Goal: Task Accomplishment & Management: Manage account settings

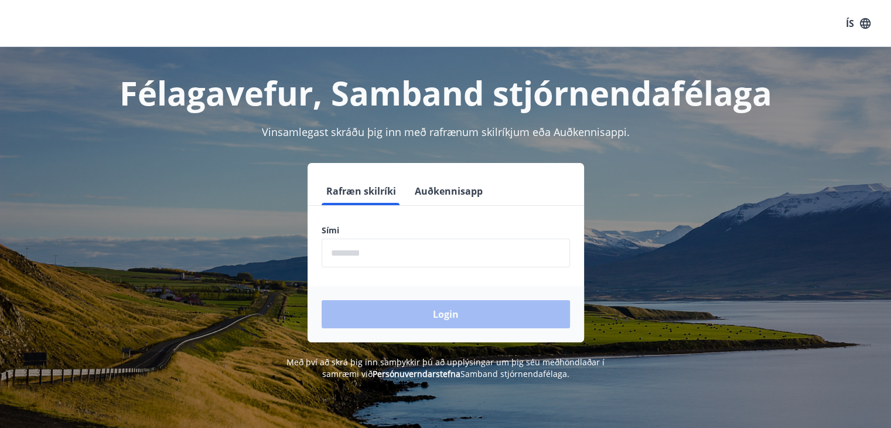
click at [365, 255] on input "phone" at bounding box center [446, 252] width 248 height 29
type input "********"
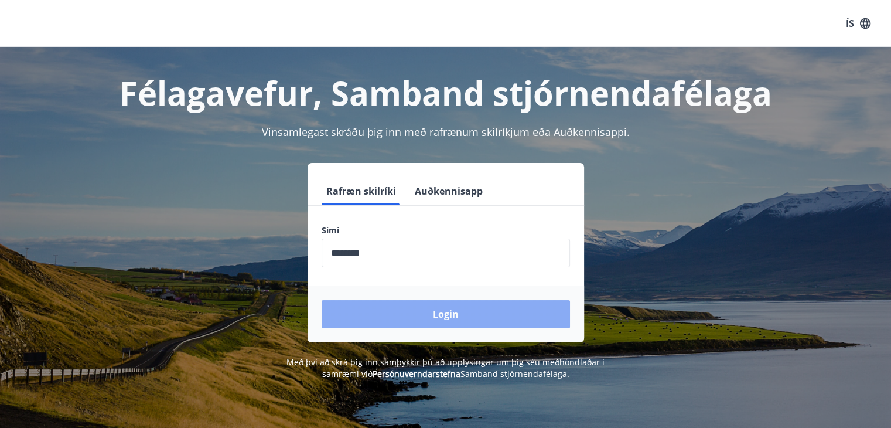
click at [415, 302] on button "Login" at bounding box center [446, 314] width 248 height 28
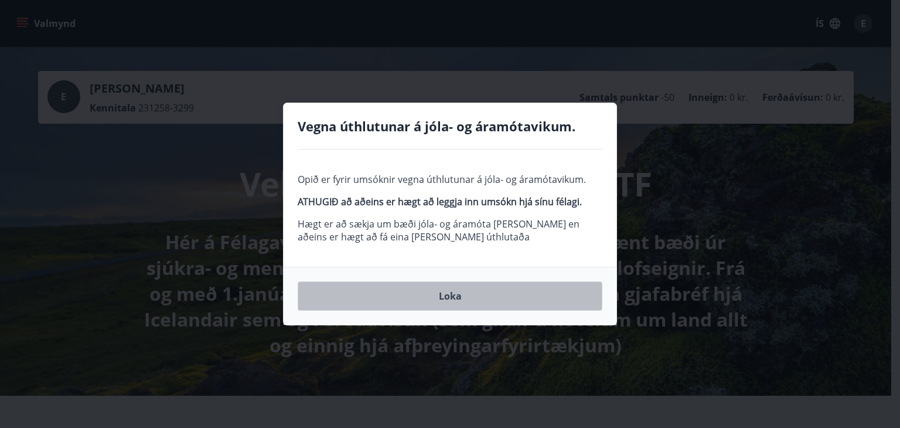
click at [453, 294] on button "Loka" at bounding box center [450, 295] width 305 height 29
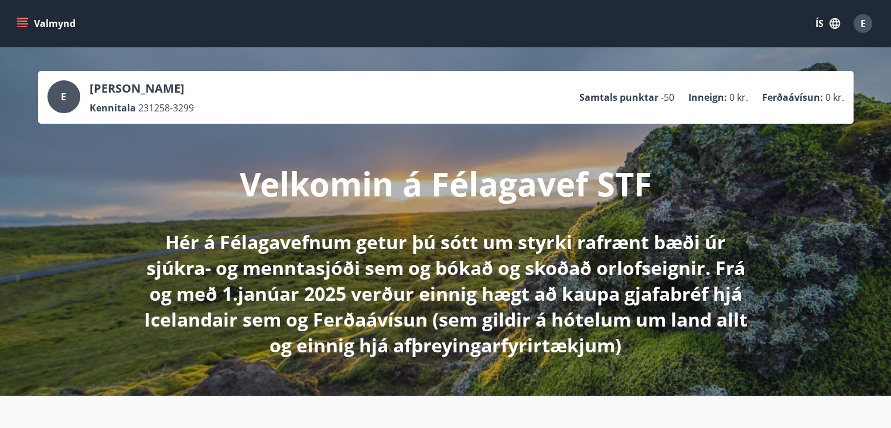
click at [21, 20] on icon "menu" at bounding box center [22, 24] width 12 height 12
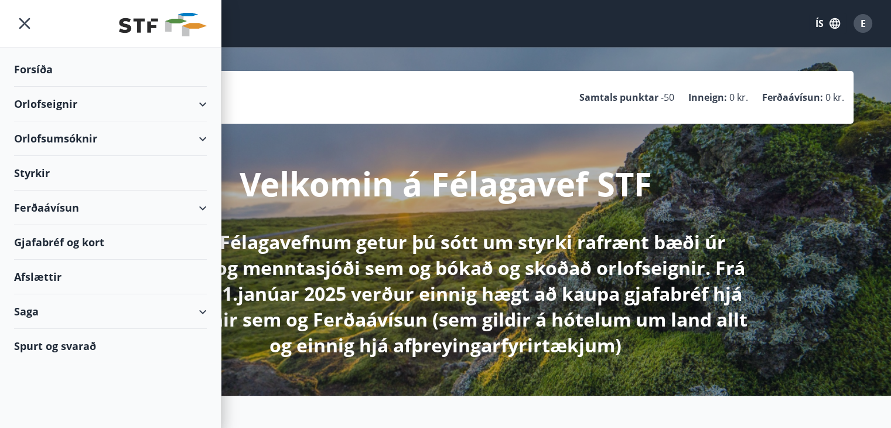
click at [202, 134] on div "Orlofsumsóknir" at bounding box center [110, 138] width 193 height 35
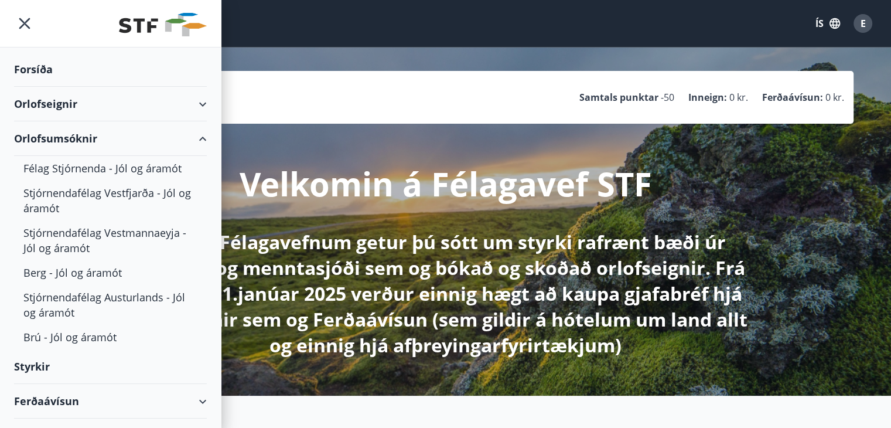
click at [190, 139] on div "Orlofsumsóknir" at bounding box center [110, 138] width 193 height 35
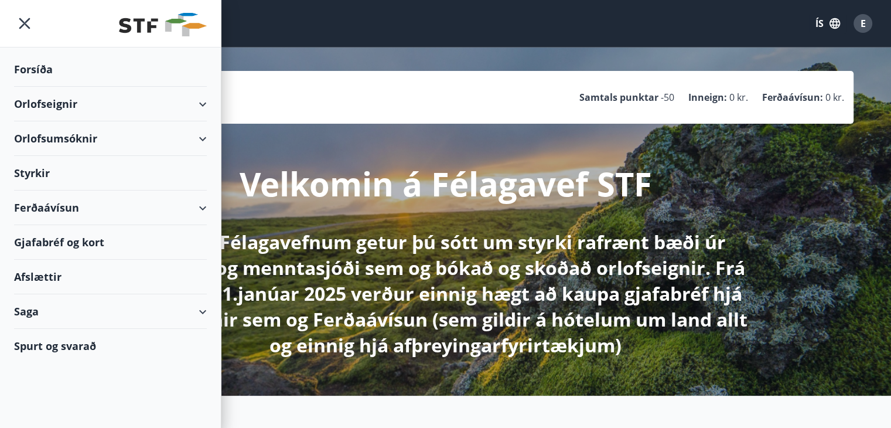
click at [203, 101] on div "Orlofseignir" at bounding box center [110, 104] width 193 height 35
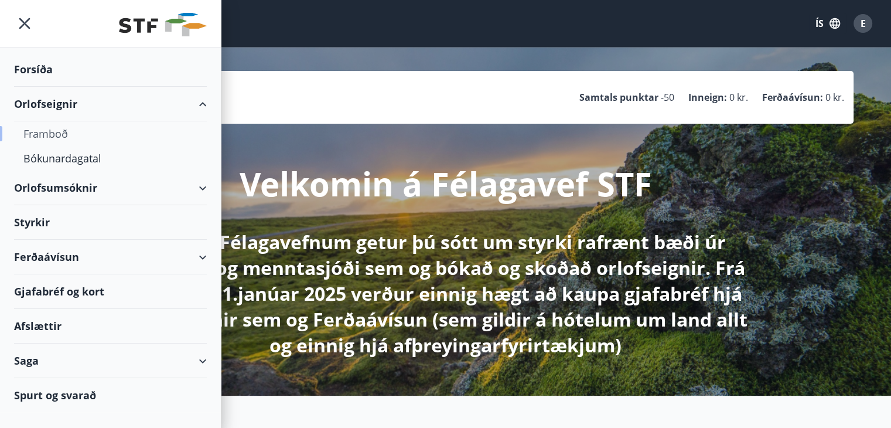
click at [43, 131] on div "Framboð" at bounding box center [110, 133] width 174 height 25
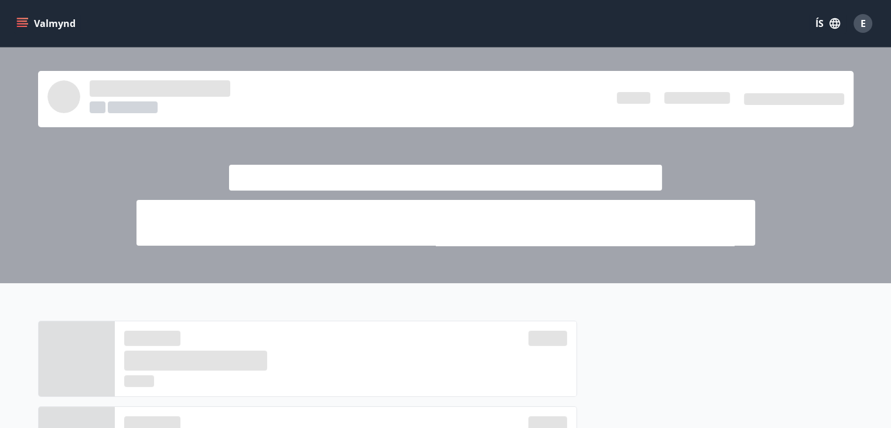
click at [22, 22] on icon "menu" at bounding box center [22, 21] width 11 height 1
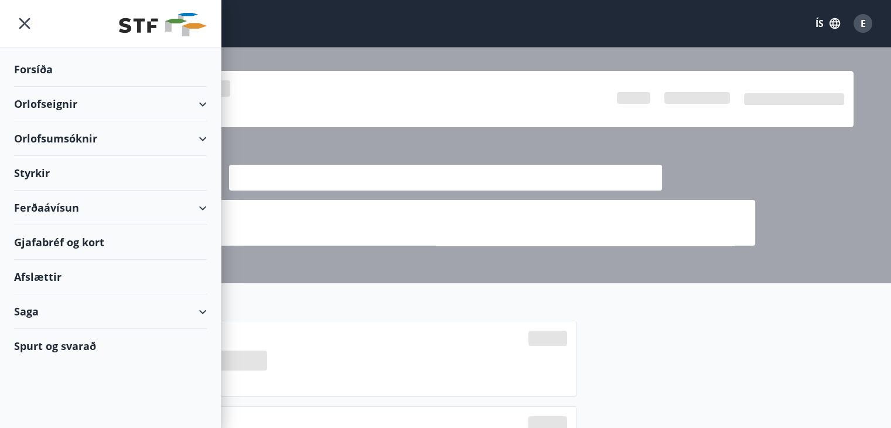
click at [202, 100] on div "Orlofseignir" at bounding box center [110, 104] width 193 height 35
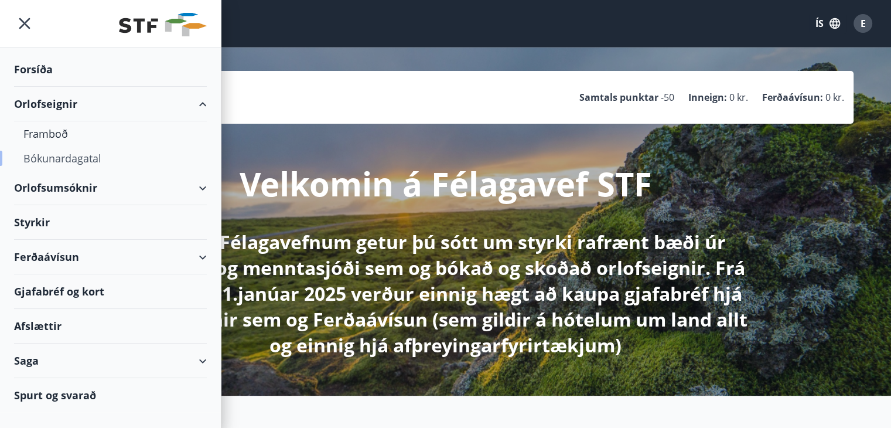
click at [61, 156] on div "Bókunardagatal" at bounding box center [110, 158] width 174 height 25
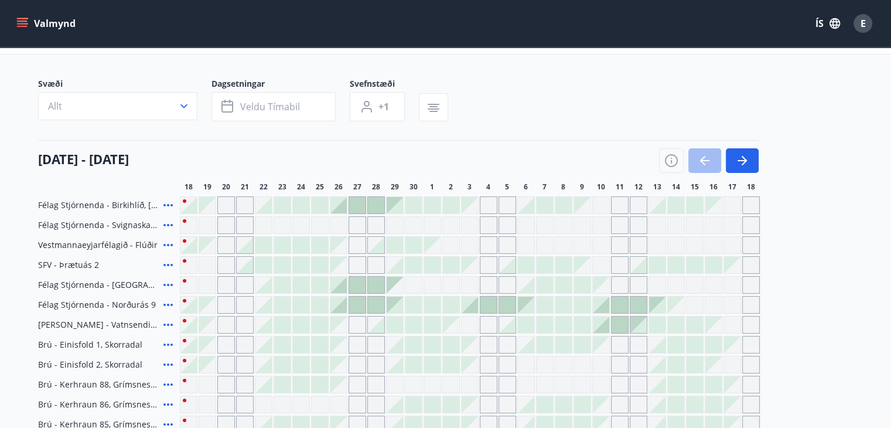
scroll to position [117, 0]
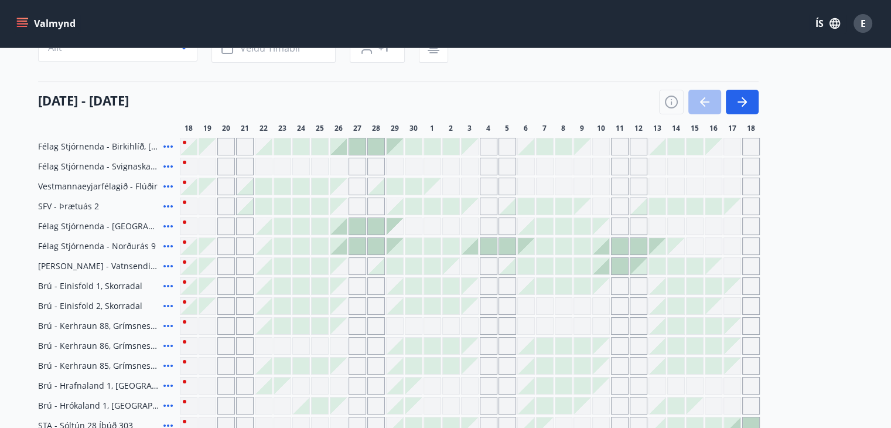
click at [6, 223] on main "Bókunardagatal Svæði Allt Dagsetningar Veldu tímabil Svefnstæði +1 [DATE] - [DA…" at bounding box center [445, 301] width 891 height 743
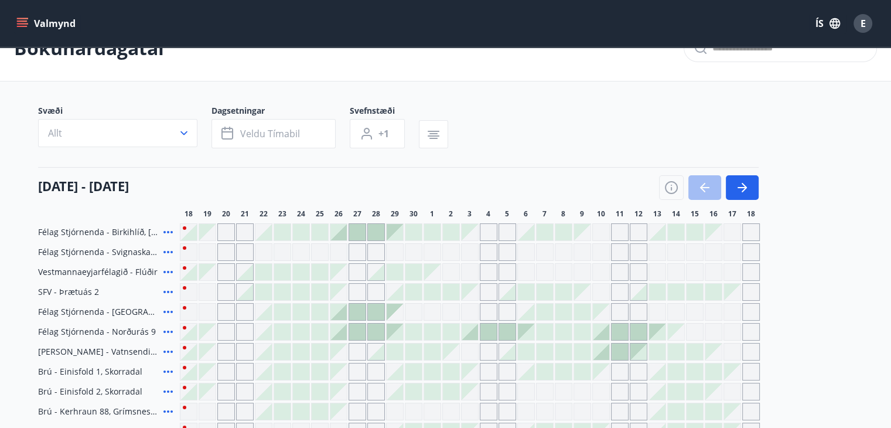
scroll to position [0, 0]
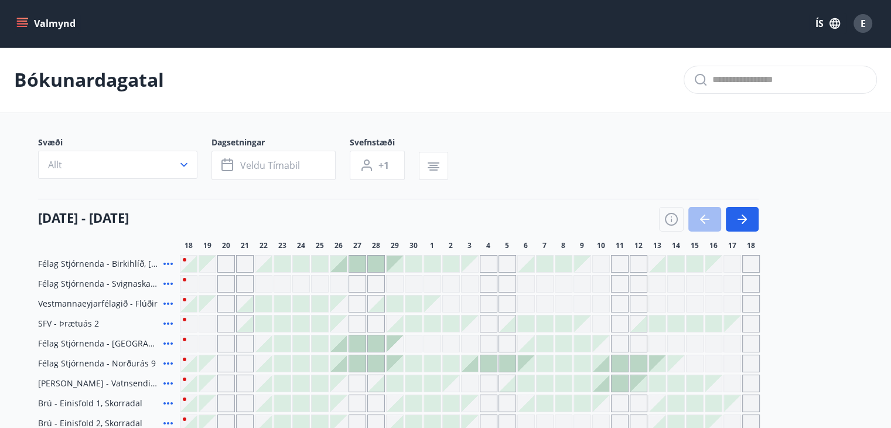
click at [22, 22] on icon "menu" at bounding box center [22, 21] width 11 height 1
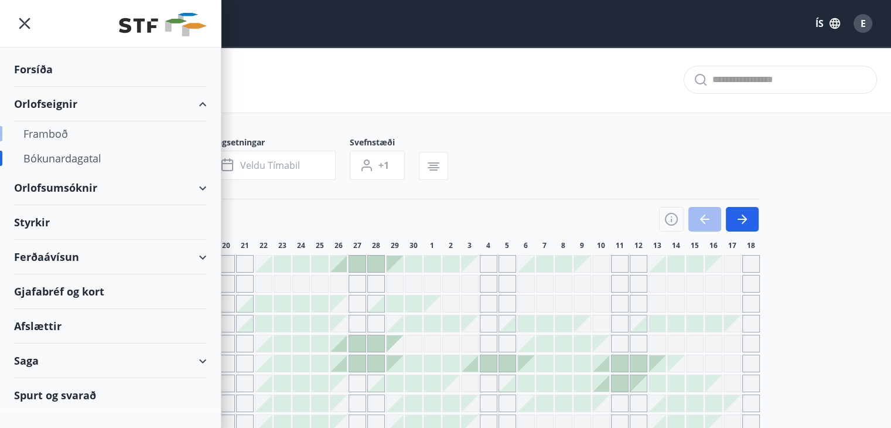
click at [54, 131] on div "Framboð" at bounding box center [110, 133] width 174 height 25
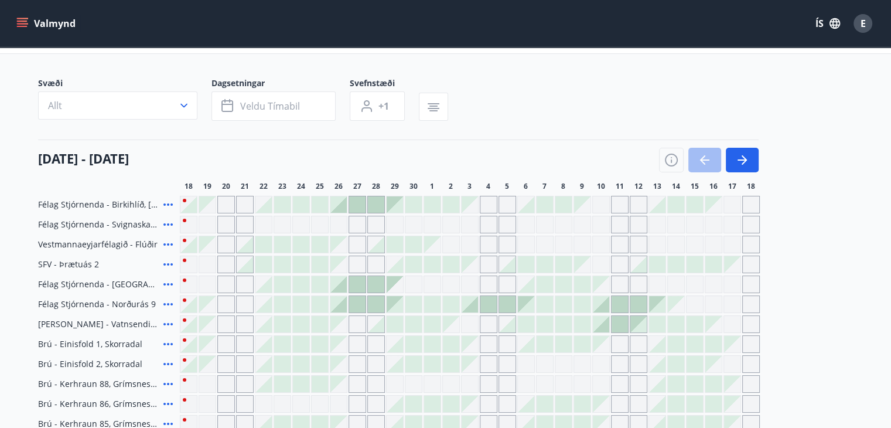
scroll to position [39, 0]
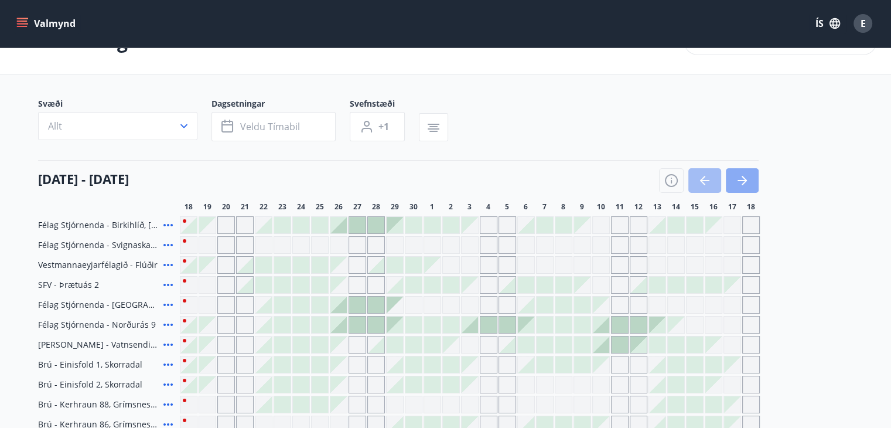
click at [743, 178] on icon "button" at bounding box center [742, 180] width 14 height 14
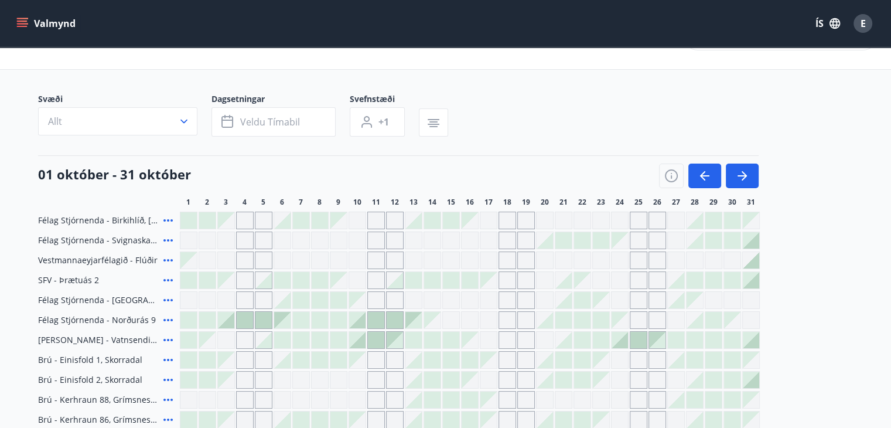
scroll to position [0, 0]
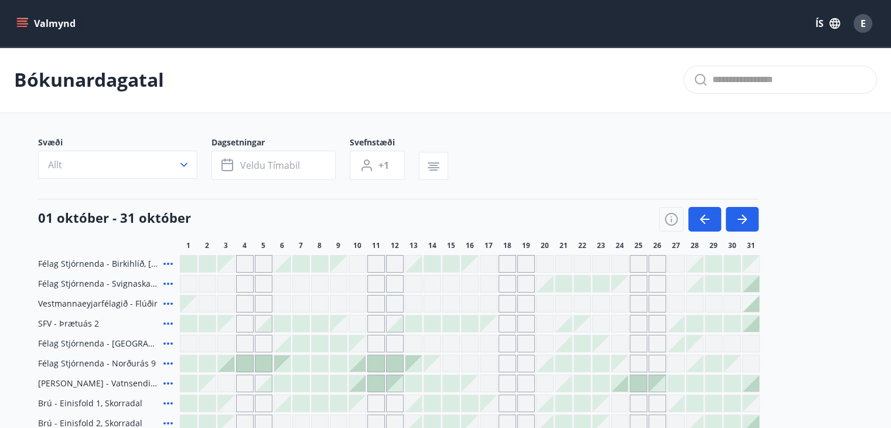
click at [22, 20] on icon "menu" at bounding box center [22, 24] width 12 height 12
click at [792, 161] on div "Svæði Allt Dagsetningar Veldu tímabil Svefnstæði +1" at bounding box center [446, 161] width 816 height 48
click at [861, 22] on span "E" at bounding box center [863, 23] width 5 height 13
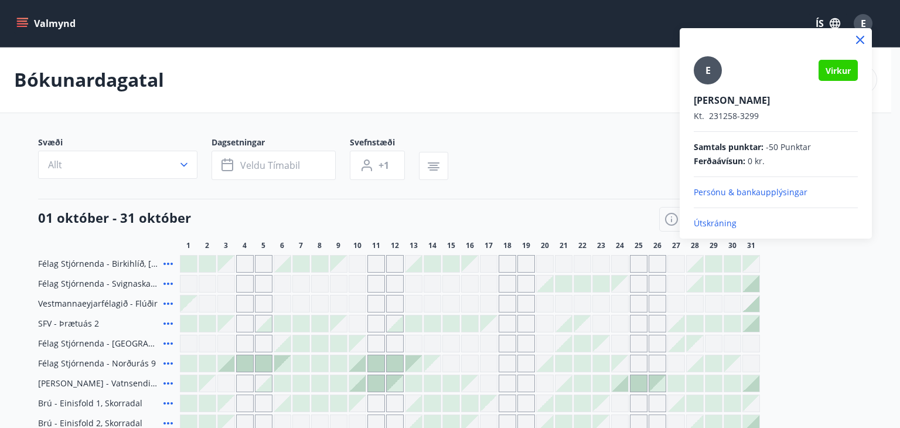
click at [715, 221] on p "Útskráning" at bounding box center [776, 223] width 164 height 12
